Goal: Communication & Community: Answer question/provide support

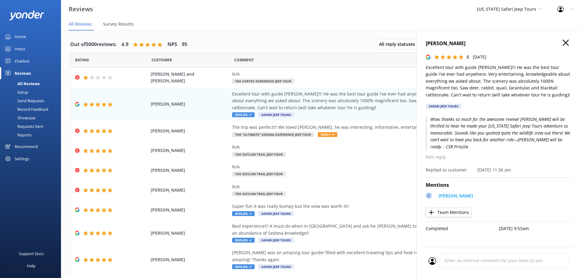
scroll to position [12, 0]
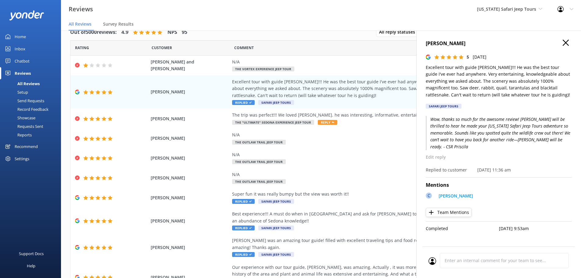
drag, startPoint x: 567, startPoint y: 45, endPoint x: 505, endPoint y: 53, distance: 61.8
click at [567, 45] on icon "button" at bounding box center [566, 43] width 6 height 6
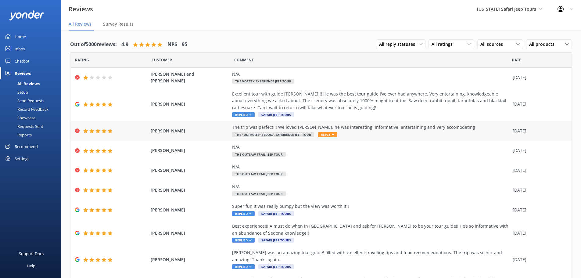
click at [364, 129] on div "The trip was perfect!!! We loved [PERSON_NAME]. he was interesting, informative…" at bounding box center [371, 127] width 278 height 7
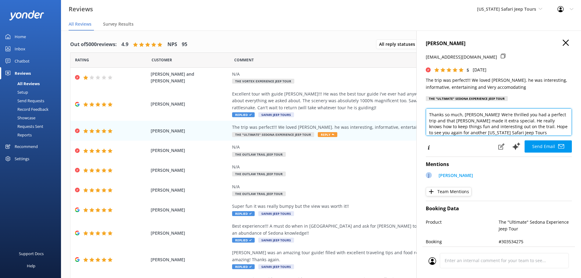
click at [538, 134] on textarea "Thanks so much, Karen! We’re thrilled you had a perfect trip and that John made…" at bounding box center [499, 121] width 146 height 27
type textarea "Thanks so much, Karen! We’re thrilled you had a perfect trip and that John made…"
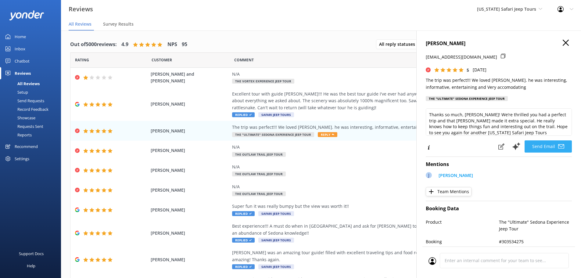
click at [532, 141] on button "Send Email" at bounding box center [548, 146] width 47 height 12
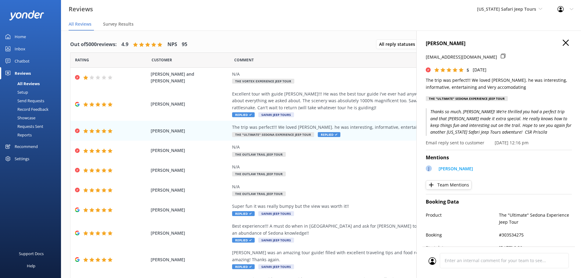
click at [563, 40] on icon "button" at bounding box center [566, 43] width 6 height 6
